Goal: Information Seeking & Learning: Learn about a topic

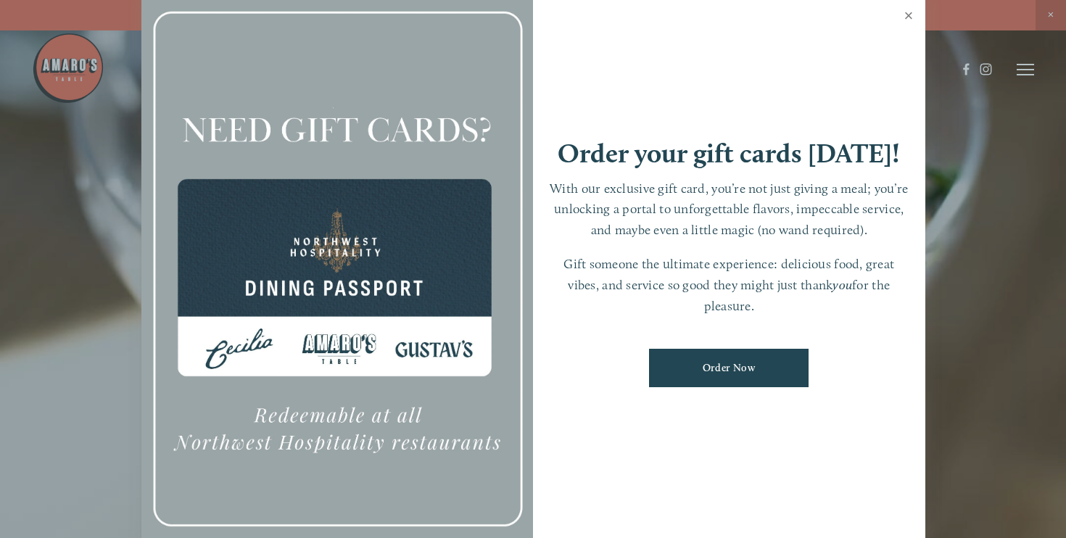
click at [908, 17] on link "Close" at bounding box center [909, 17] width 28 height 41
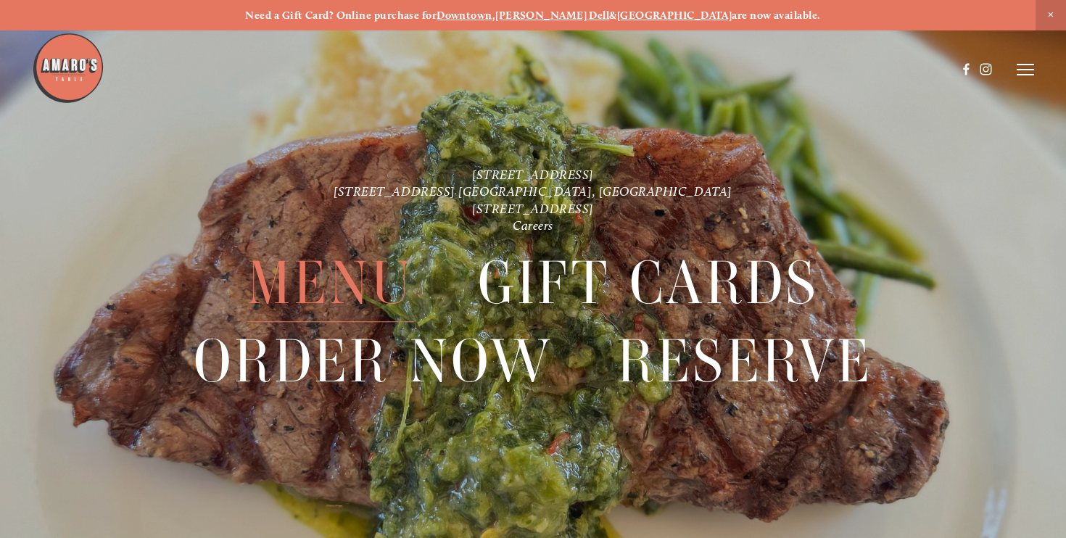
click at [403, 275] on span "Menu" at bounding box center [330, 284] width 167 height 78
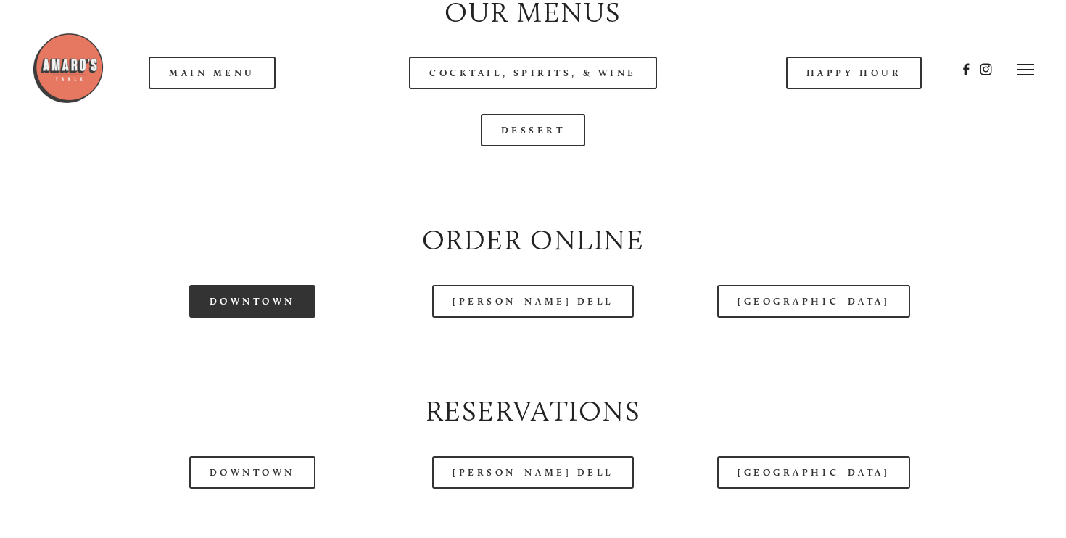
scroll to position [1419, 0]
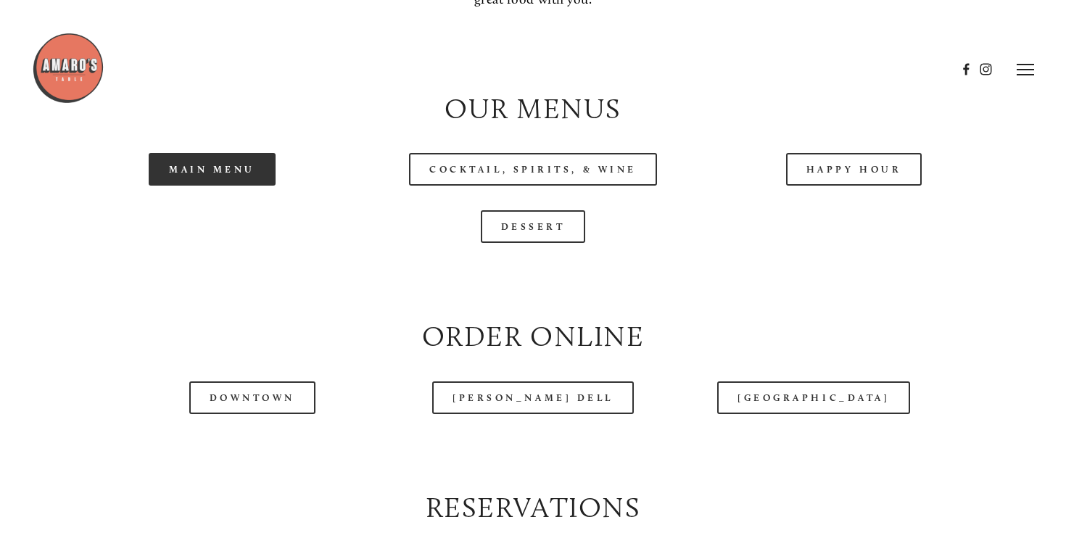
click at [236, 186] on link "Main Menu" at bounding box center [212, 169] width 127 height 33
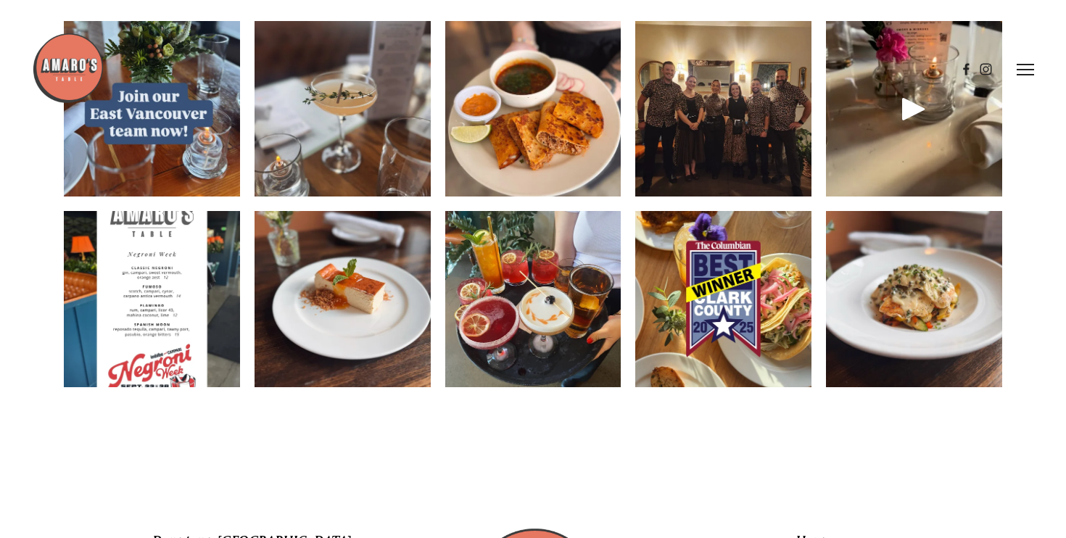
scroll to position [2081, 0]
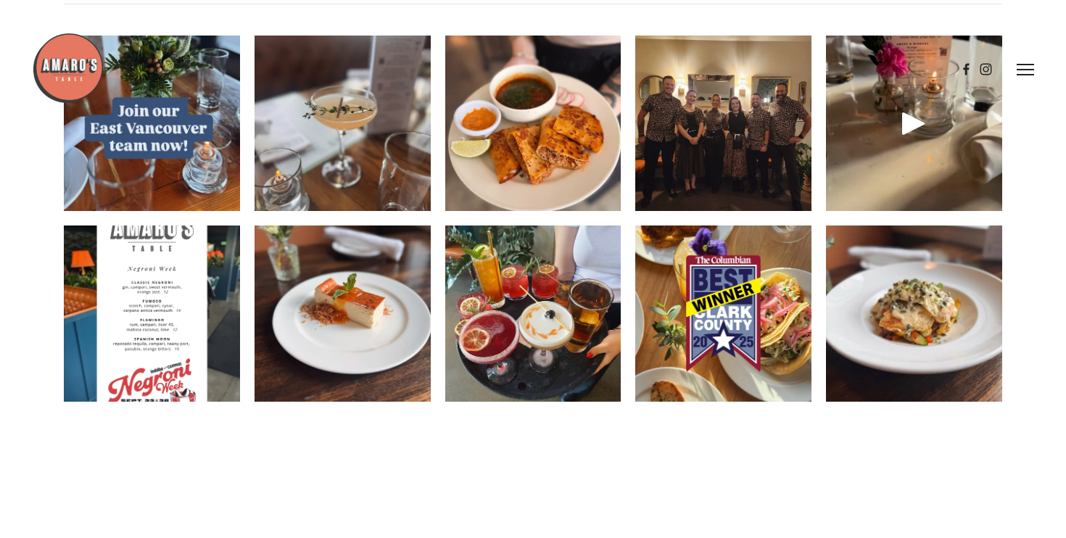
click at [760, 181] on img at bounding box center [723, 124] width 235 height 176
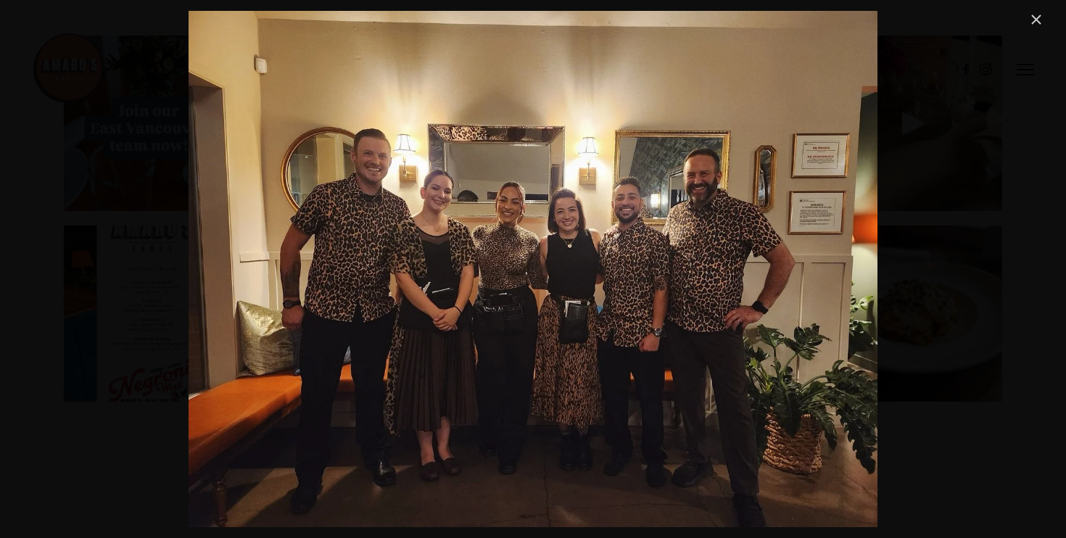
click at [1037, 13] on link "Close" at bounding box center [1035, 19] width 17 height 17
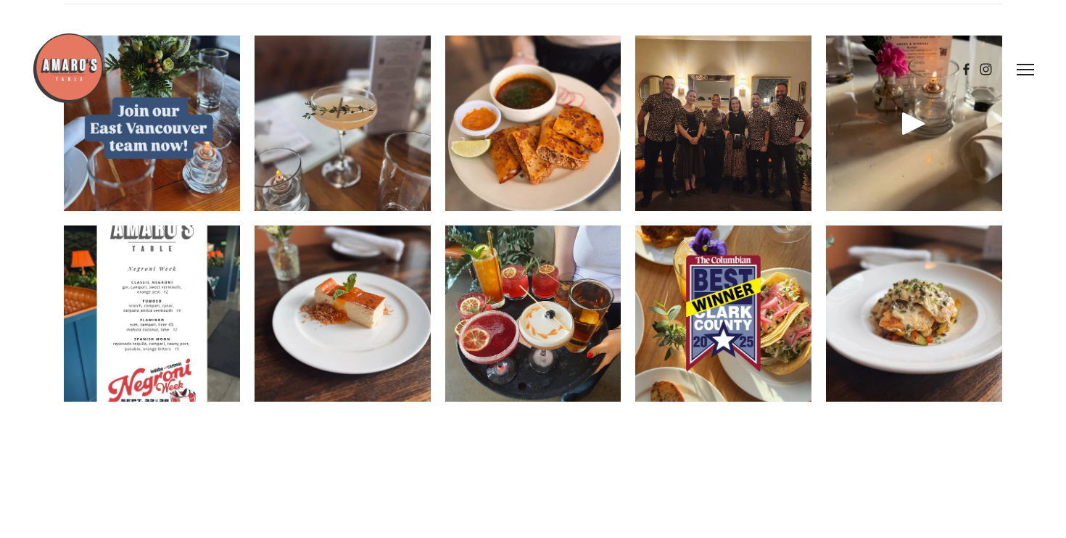
click at [908, 332] on img at bounding box center [914, 313] width 176 height 235
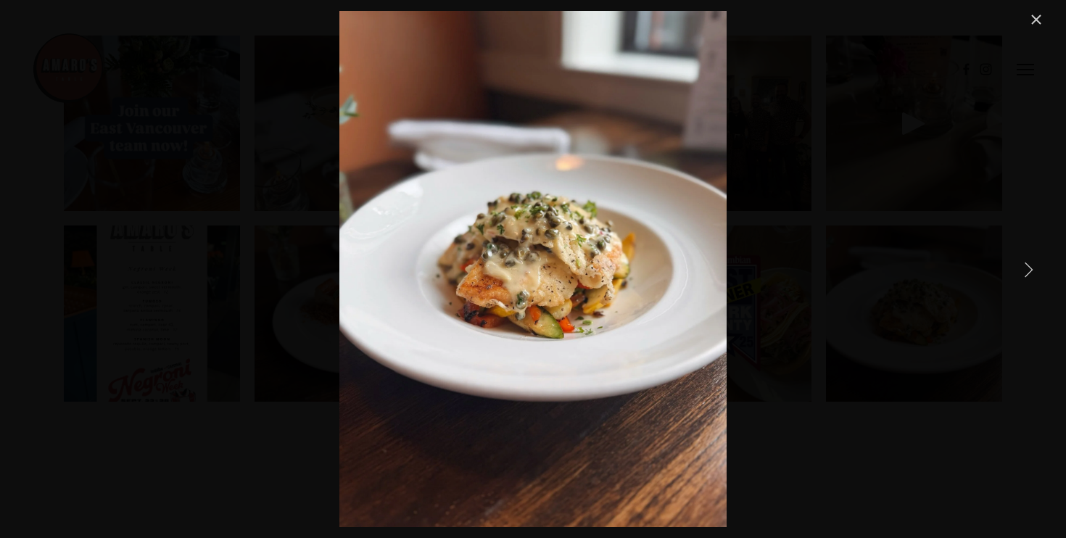
click at [1032, 19] on link "Close" at bounding box center [1035, 19] width 17 height 17
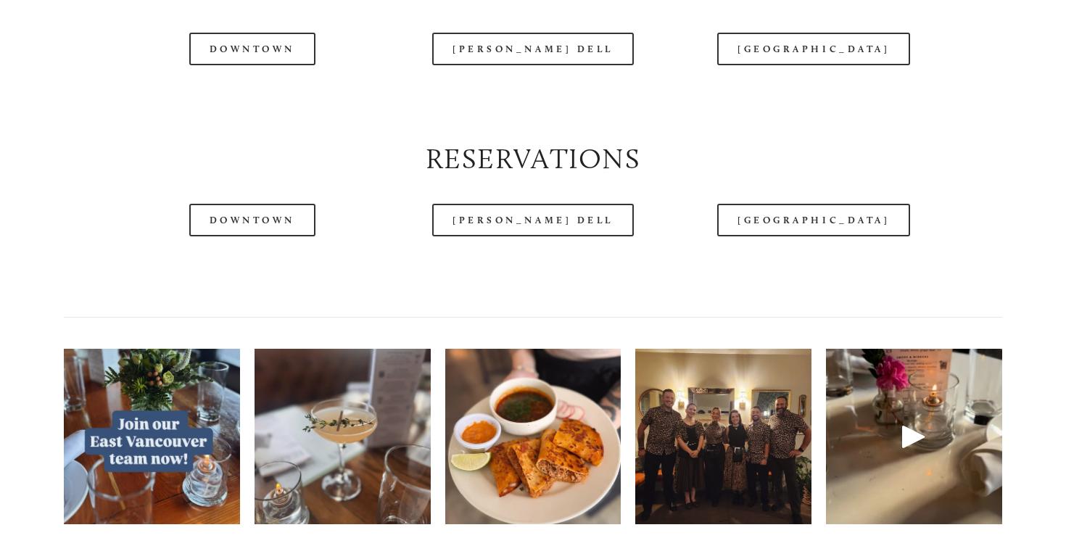
scroll to position [1768, 0]
click at [827, 86] on header "Menu Order Now Visit Gallery 0" at bounding box center [533, 33] width 1002 height 138
click at [824, 78] on header "Menu Order Now Visit Gallery 0" at bounding box center [533, 33] width 1002 height 138
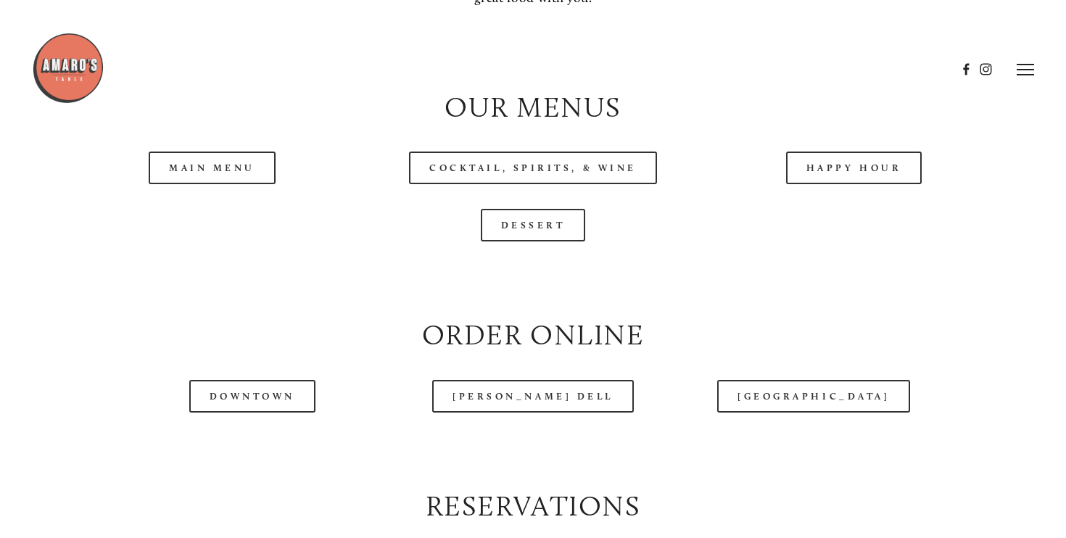
scroll to position [1419, 0]
click at [220, 186] on link "Main Menu" at bounding box center [212, 169] width 127 height 33
